Goal: Task Accomplishment & Management: Use online tool/utility

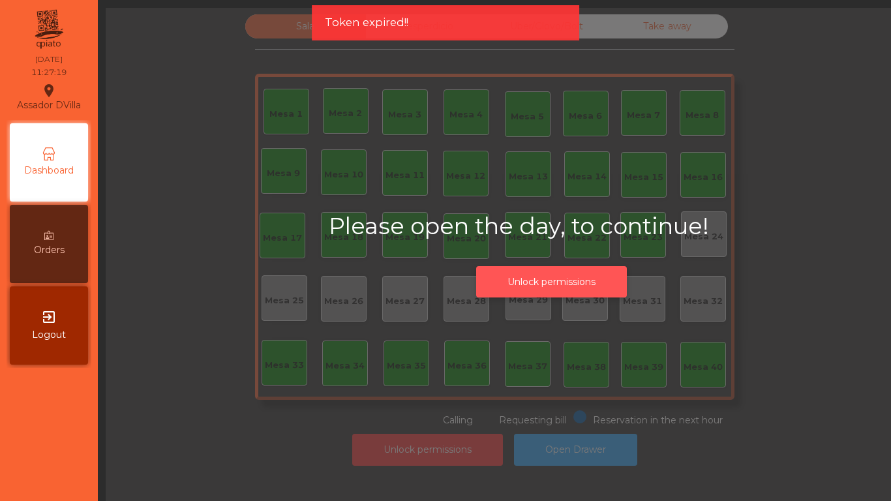
click at [550, 276] on button "Unlock permissions" at bounding box center [551, 282] width 151 height 32
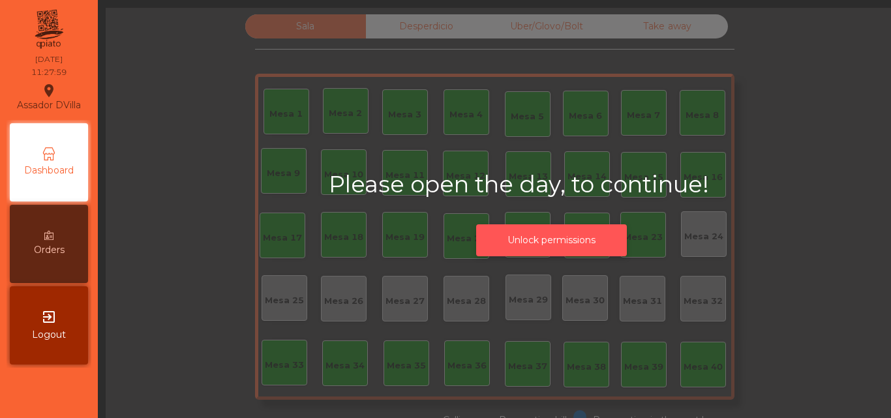
click at [573, 249] on button "Unlock permissions" at bounding box center [551, 240] width 151 height 32
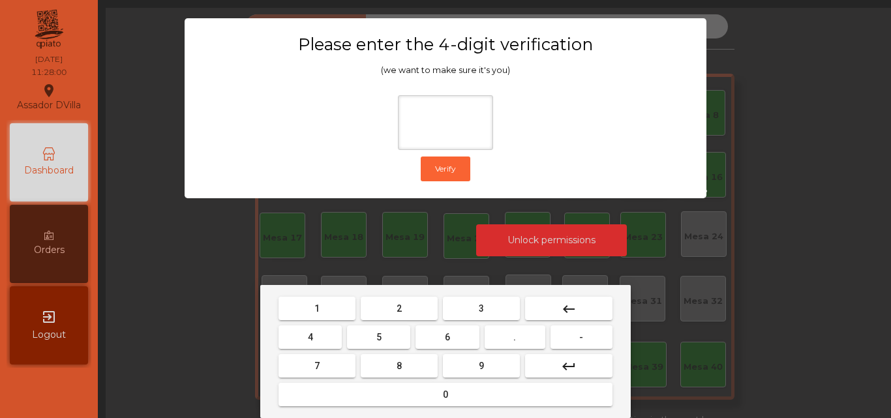
click at [423, 309] on button "2" at bounding box center [399, 308] width 77 height 23
click at [335, 330] on button "4" at bounding box center [309, 336] width 63 height 23
click at [447, 332] on span "6" at bounding box center [447, 337] width 5 height 10
click at [465, 365] on button "9" at bounding box center [481, 365] width 77 height 23
type input "****"
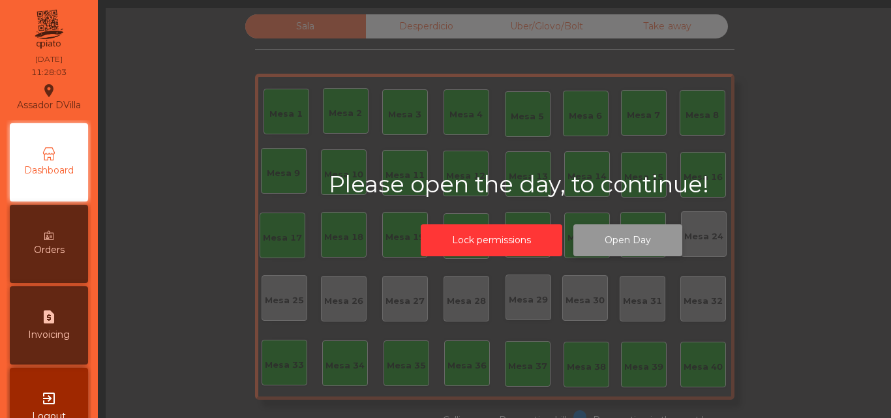
click at [623, 252] on button "Open Day" at bounding box center [627, 240] width 109 height 32
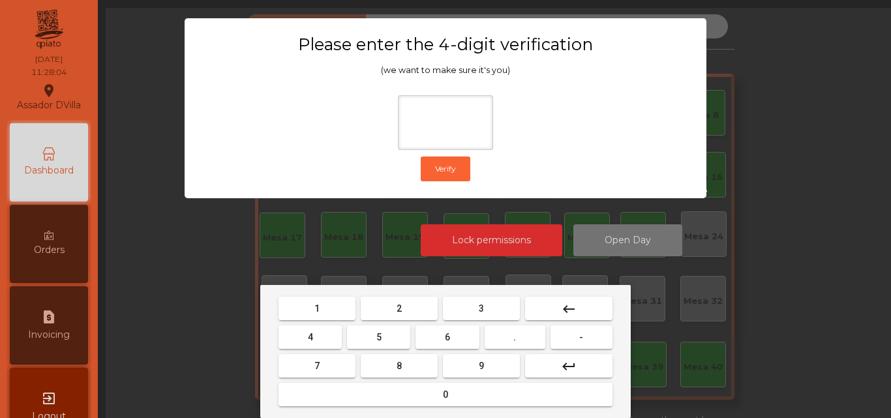
click at [397, 316] on button "2" at bounding box center [399, 308] width 77 height 23
drag, startPoint x: 331, startPoint y: 338, endPoint x: 445, endPoint y: 322, distance: 115.3
click at [330, 338] on button "4" at bounding box center [309, 336] width 63 height 23
click at [446, 336] on span "6" at bounding box center [447, 337] width 5 height 10
click at [465, 366] on button "9" at bounding box center [481, 365] width 77 height 23
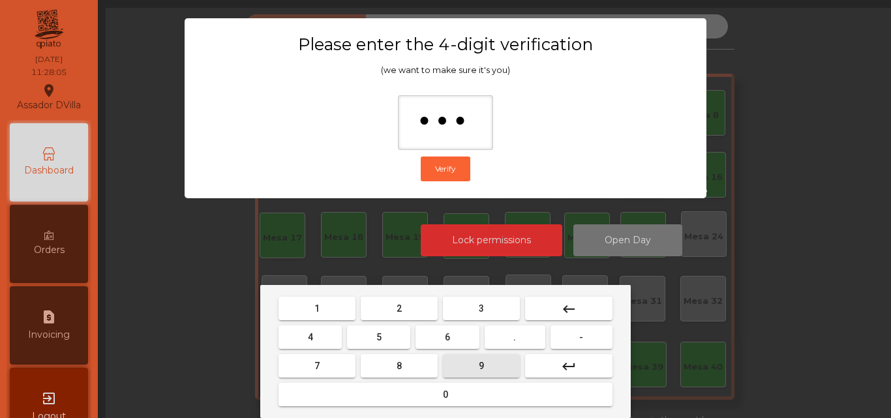
type input "****"
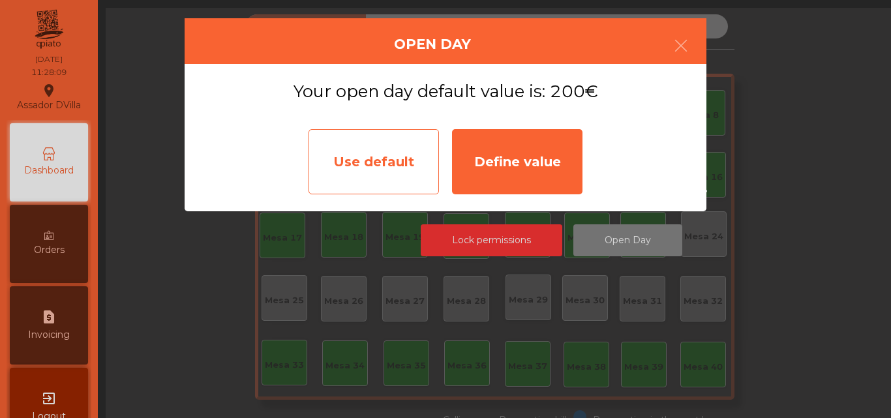
click at [376, 156] on div "Use default" at bounding box center [373, 161] width 130 height 65
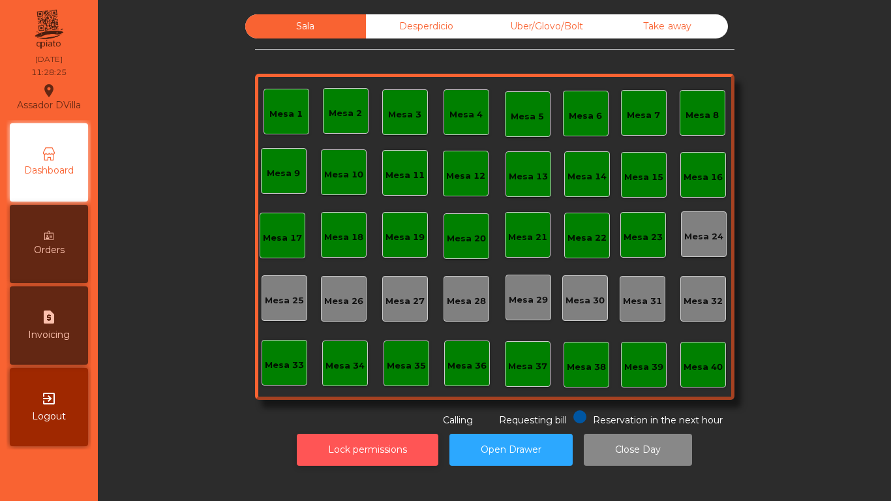
drag, startPoint x: 329, startPoint y: 468, endPoint x: 329, endPoint y: 459, distance: 9.1
click at [329, 417] on div "Lock permissions Open Drawer Close Day" at bounding box center [494, 449] width 758 height 45
click at [342, 417] on button "Lock permissions" at bounding box center [367, 450] width 141 height 32
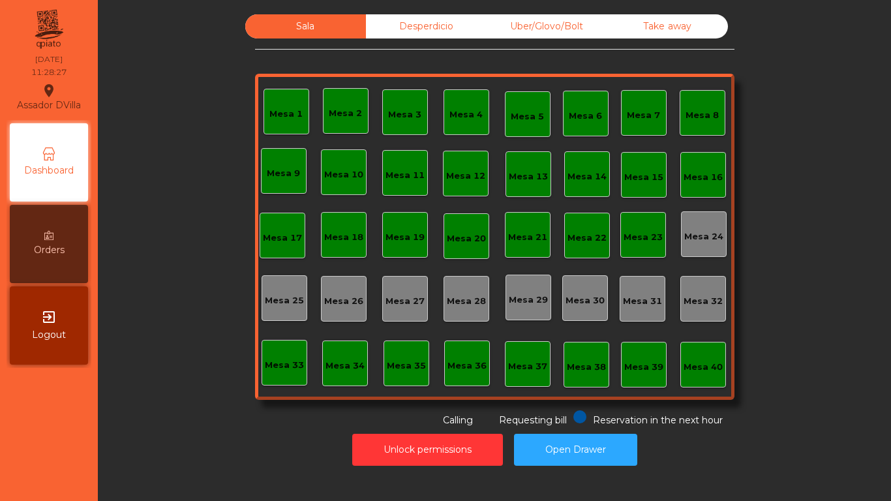
click at [416, 23] on div "Desperdicio" at bounding box center [426, 26] width 121 height 24
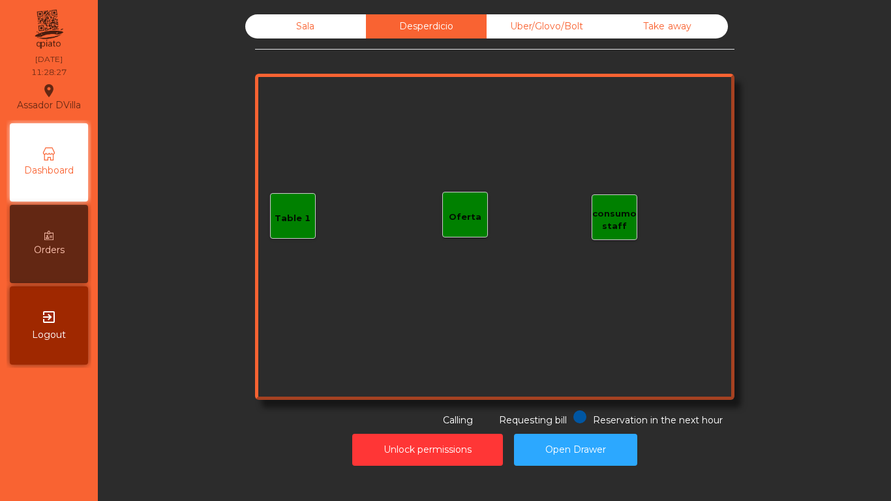
click at [561, 39] on div "Sala Desperdicio Uber/Glovo/Bolt Take away Table 1 consumo staff Oferta Reserva…" at bounding box center [494, 220] width 479 height 413
click at [625, 29] on div "Take away" at bounding box center [667, 26] width 121 height 24
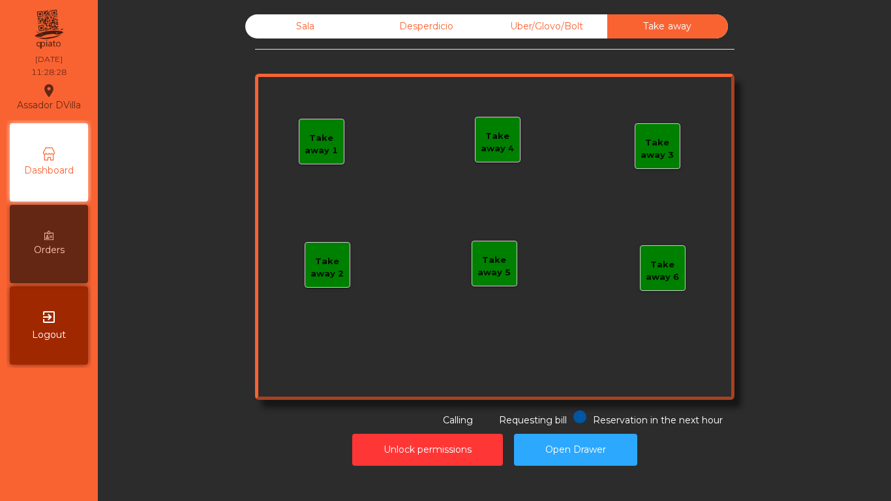
click at [567, 18] on div "Uber/Glovo/Bolt" at bounding box center [546, 26] width 121 height 24
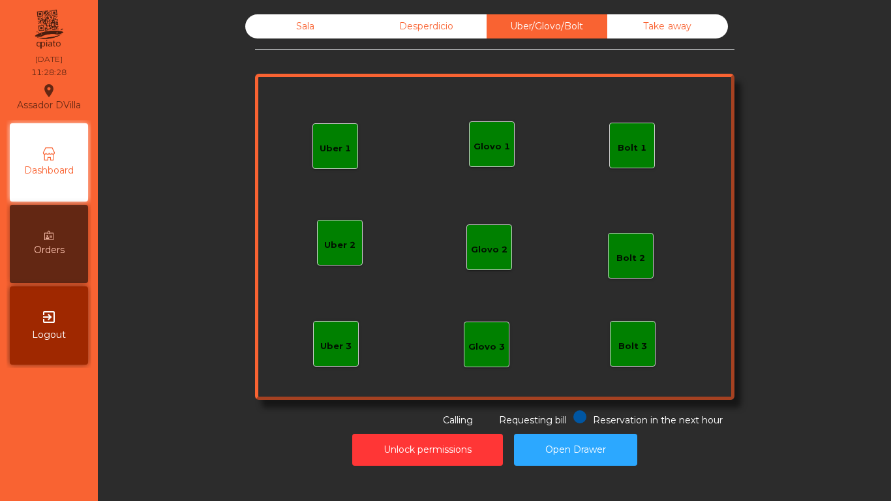
click at [314, 25] on div "Sala" at bounding box center [305, 26] width 121 height 24
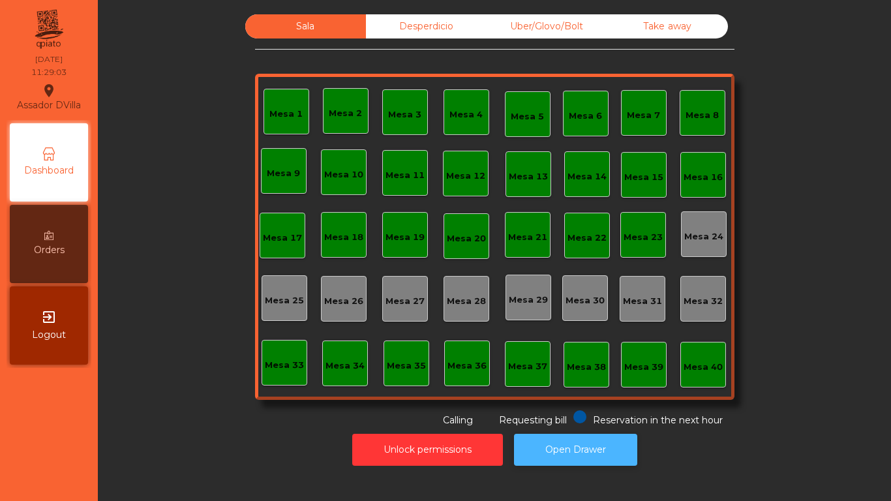
click at [554, 417] on button "Open Drawer" at bounding box center [575, 450] width 123 height 32
